Goal: Use online tool/utility: Use online tool/utility

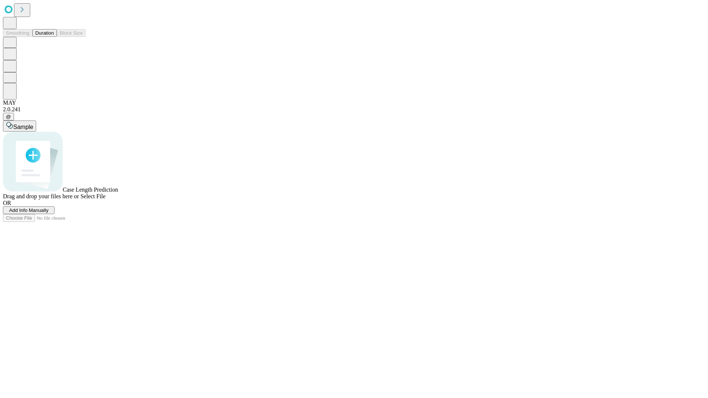
click at [54, 37] on button "Duration" at bounding box center [44, 33] width 24 height 8
click at [33, 124] on span "Sample" at bounding box center [23, 127] width 20 height 6
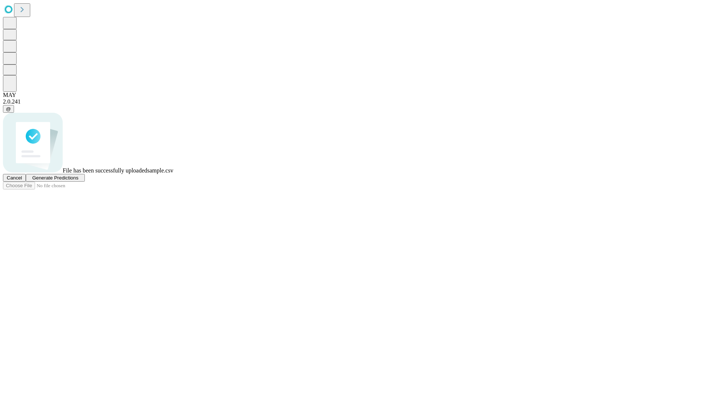
click at [78, 181] on span "Generate Predictions" at bounding box center [55, 178] width 46 height 6
